Goal: Task Accomplishment & Management: Manage account settings

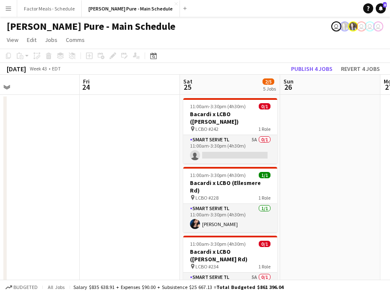
scroll to position [0, 329]
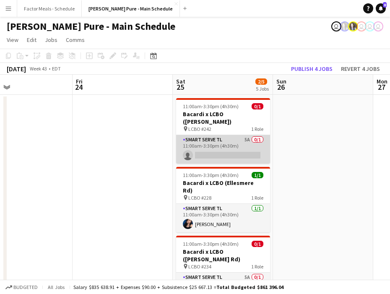
click at [221, 135] on app-card-role "Smart Serve TL 5A 0/1 11:00am-3:30pm (4h30m) single-neutral-actions" at bounding box center [223, 149] width 94 height 29
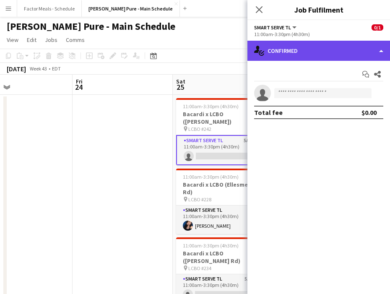
click at [341, 49] on div "single-neutral-actions-check-2 Confirmed" at bounding box center [319, 51] width 143 height 20
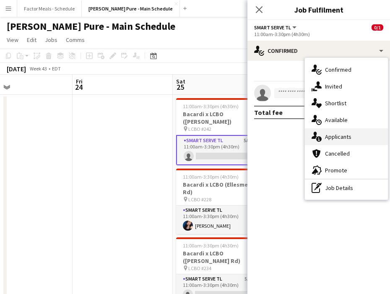
click at [338, 138] on span "Applicants" at bounding box center [338, 137] width 26 height 8
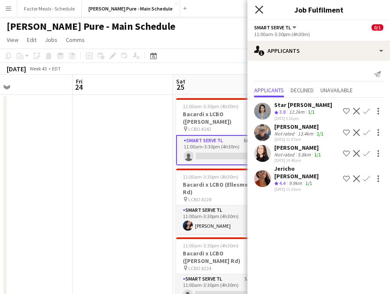
click at [259, 12] on icon "Close pop-in" at bounding box center [259, 9] width 8 height 8
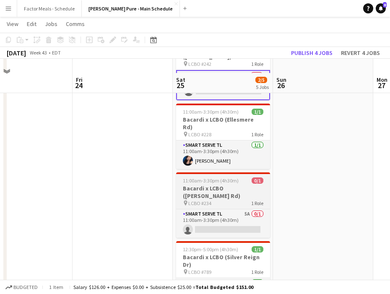
scroll to position [79, 0]
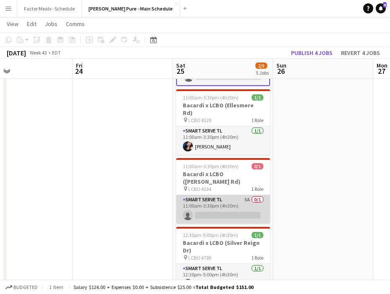
click at [225, 195] on app-card-role "Smart Serve TL 5A 0/1 11:00am-3:30pm (4h30m) single-neutral-actions" at bounding box center [223, 209] width 94 height 29
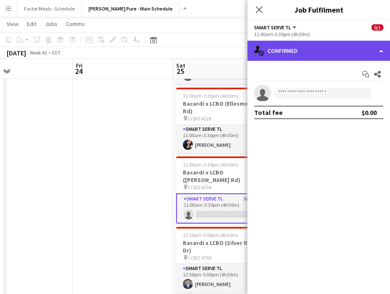
click at [306, 47] on div "single-neutral-actions-check-2 Confirmed" at bounding box center [319, 51] width 143 height 20
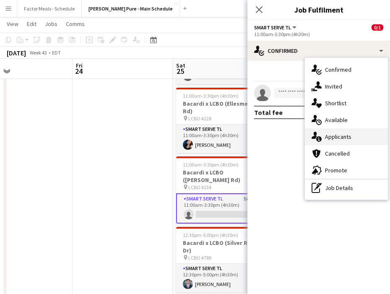
click at [336, 138] on span "Applicants" at bounding box center [338, 137] width 26 height 8
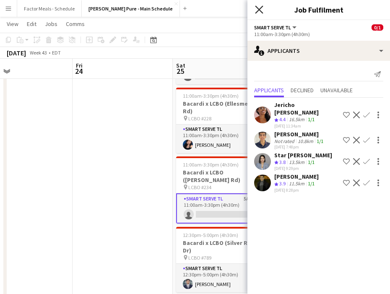
click at [258, 10] on icon "Close pop-in" at bounding box center [259, 9] width 8 height 8
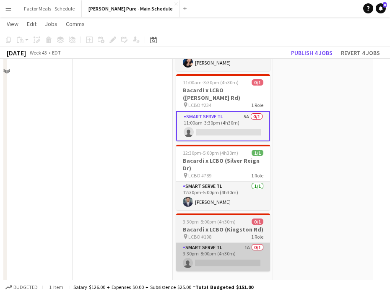
scroll to position [172, 0]
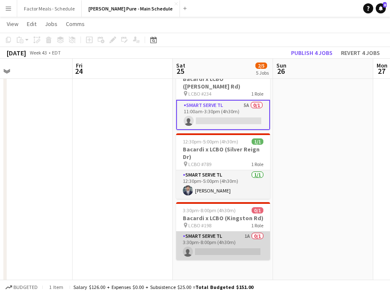
click at [214, 232] on app-card-role "Smart Serve TL 1A 0/1 3:30pm-8:00pm (4h30m) single-neutral-actions" at bounding box center [223, 246] width 94 height 29
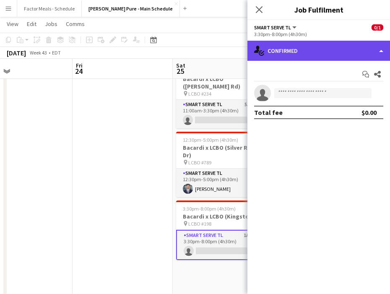
click at [319, 56] on div "single-neutral-actions-check-2 Confirmed" at bounding box center [319, 51] width 143 height 20
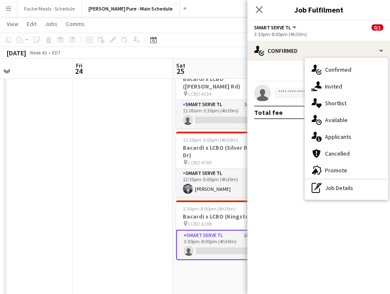
click at [337, 137] on span "Applicants" at bounding box center [338, 137] width 26 height 8
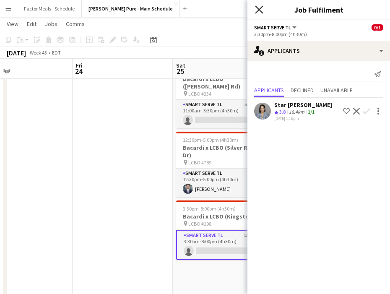
click at [259, 6] on icon "Close pop-in" at bounding box center [259, 9] width 8 height 8
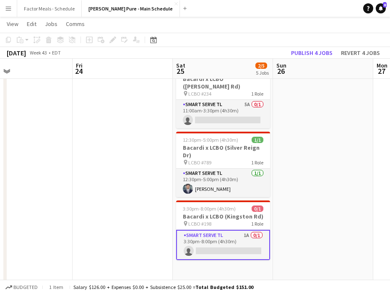
click at [137, 165] on app-date-cell at bounding box center [123, 118] width 100 height 393
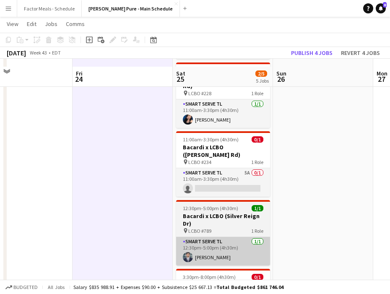
scroll to position [96, 0]
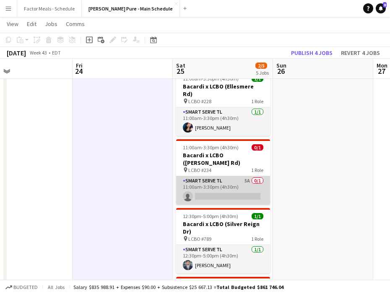
click at [207, 176] on app-card-role "Smart Serve TL 5A 0/1 11:00am-3:30pm (4h30m) single-neutral-actions" at bounding box center [223, 190] width 94 height 29
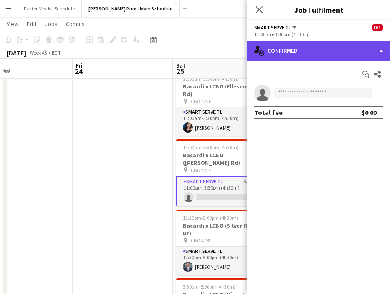
click at [306, 53] on div "single-neutral-actions-check-2 Confirmed" at bounding box center [319, 51] width 143 height 20
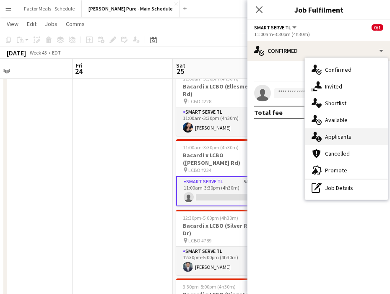
click at [336, 136] on span "Applicants" at bounding box center [338, 137] width 26 height 8
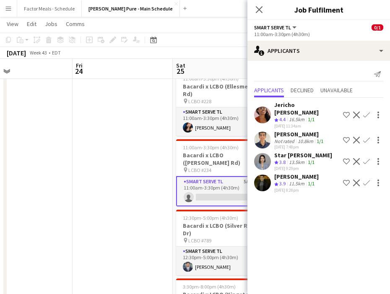
click at [366, 180] on app-icon "Confirm" at bounding box center [367, 183] width 7 height 7
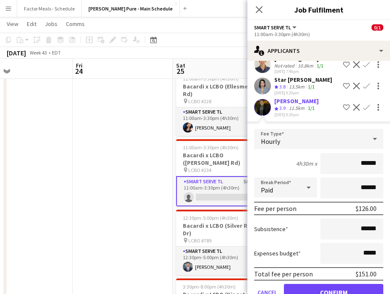
scroll to position [89, 0]
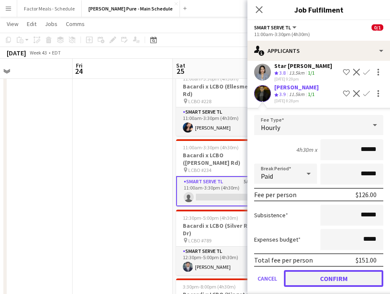
click at [307, 272] on button "Confirm" at bounding box center [333, 278] width 99 height 17
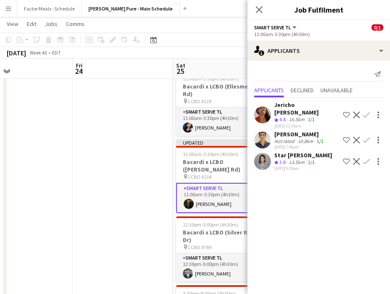
scroll to position [0, 0]
click at [259, 9] on icon at bounding box center [259, 9] width 8 height 8
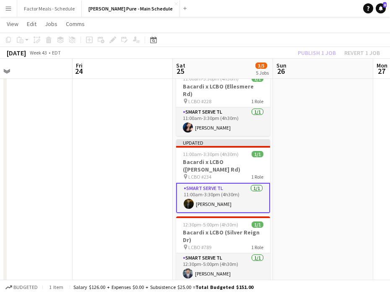
click at [126, 178] on app-date-cell at bounding box center [123, 194] width 100 height 393
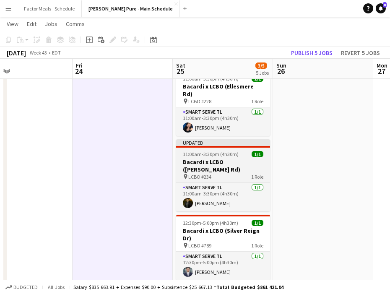
click at [193, 139] on div "Updated" at bounding box center [223, 142] width 94 height 7
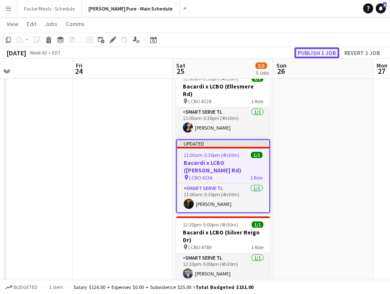
click at [314, 54] on button "Publish 1 job" at bounding box center [317, 52] width 45 height 11
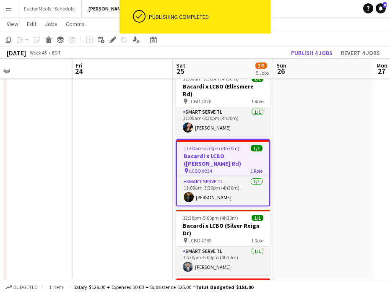
click at [307, 161] on app-date-cell at bounding box center [323, 194] width 100 height 393
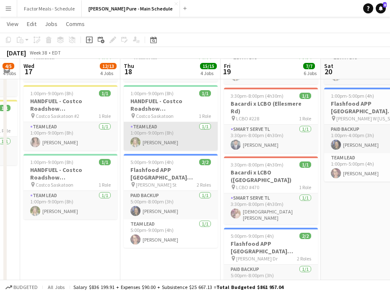
scroll to position [206, 0]
